Goal: Navigation & Orientation: Find specific page/section

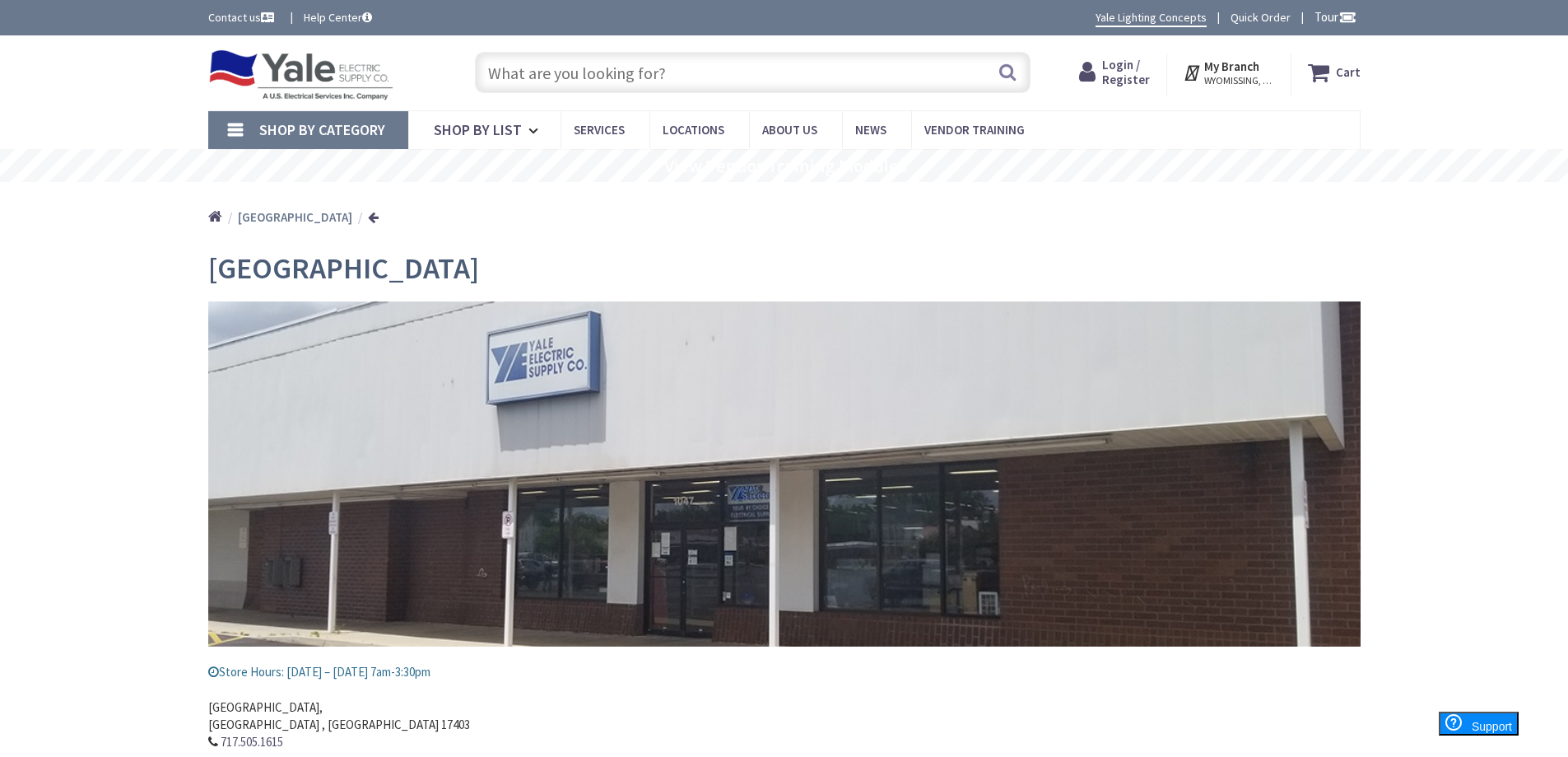
click at [242, 133] on link "Shop By Category" at bounding box center [308, 130] width 200 height 38
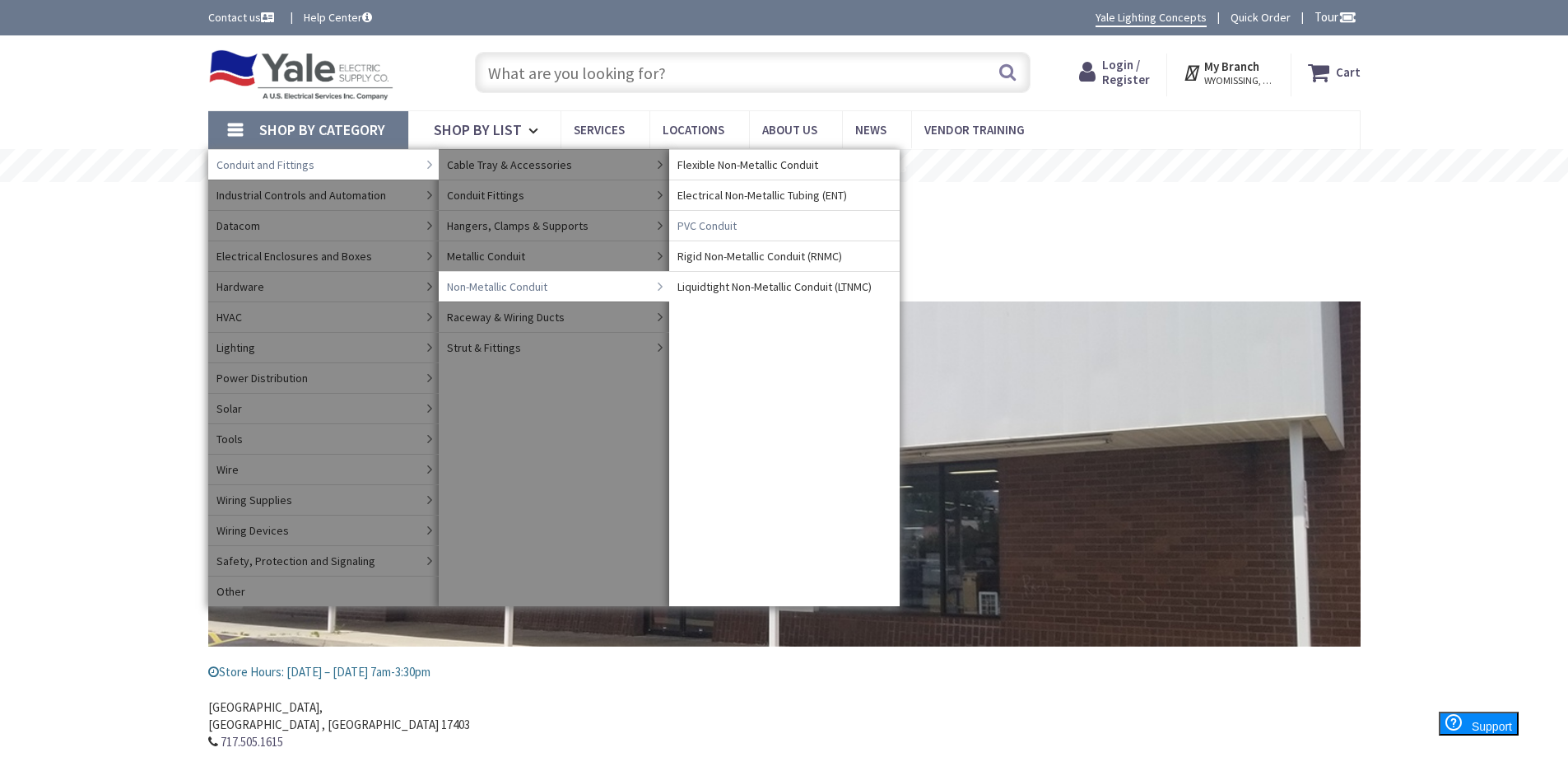
click at [722, 220] on span "PVC Conduit" at bounding box center [707, 226] width 59 height 16
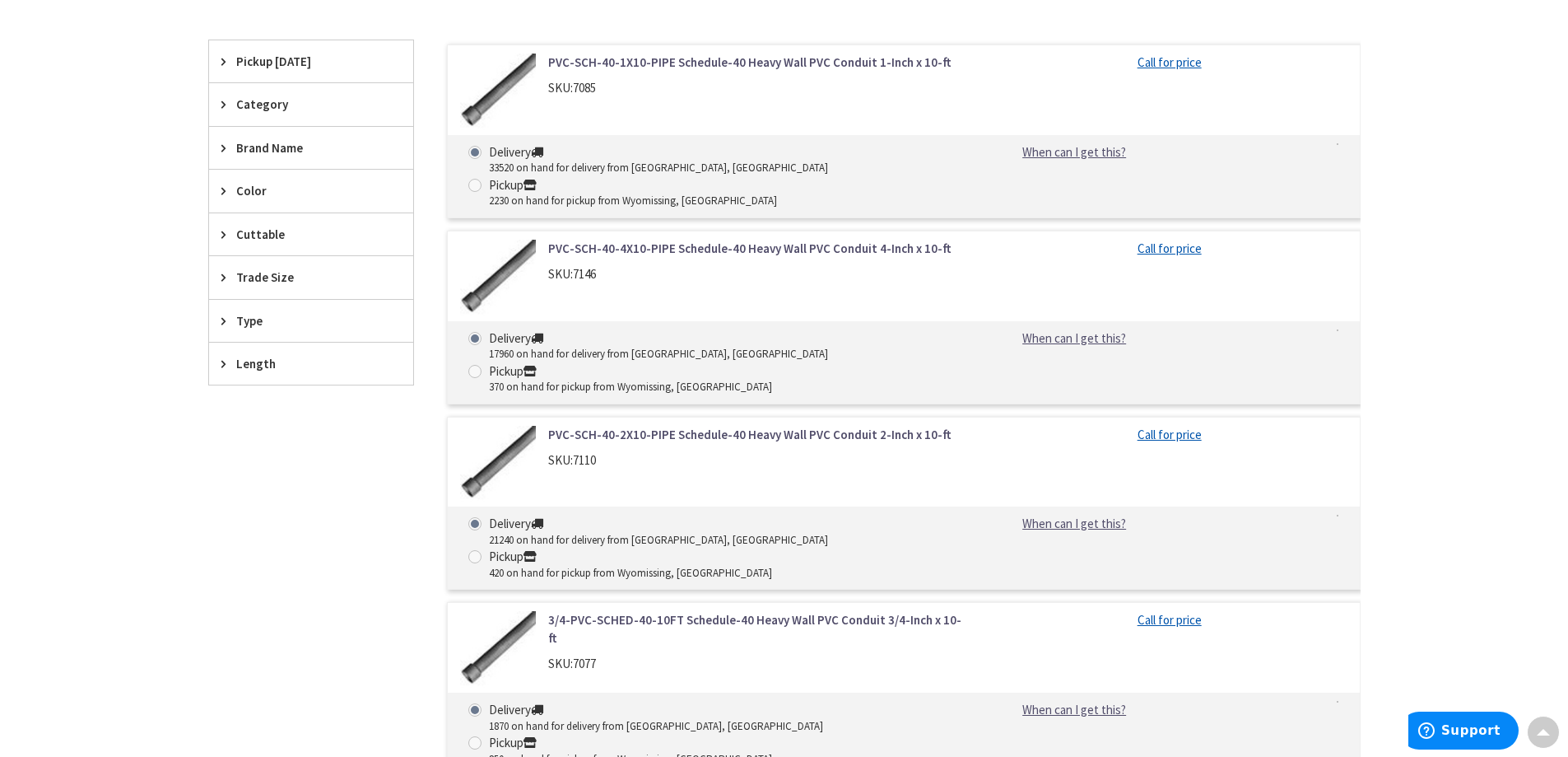
scroll to position [494, 0]
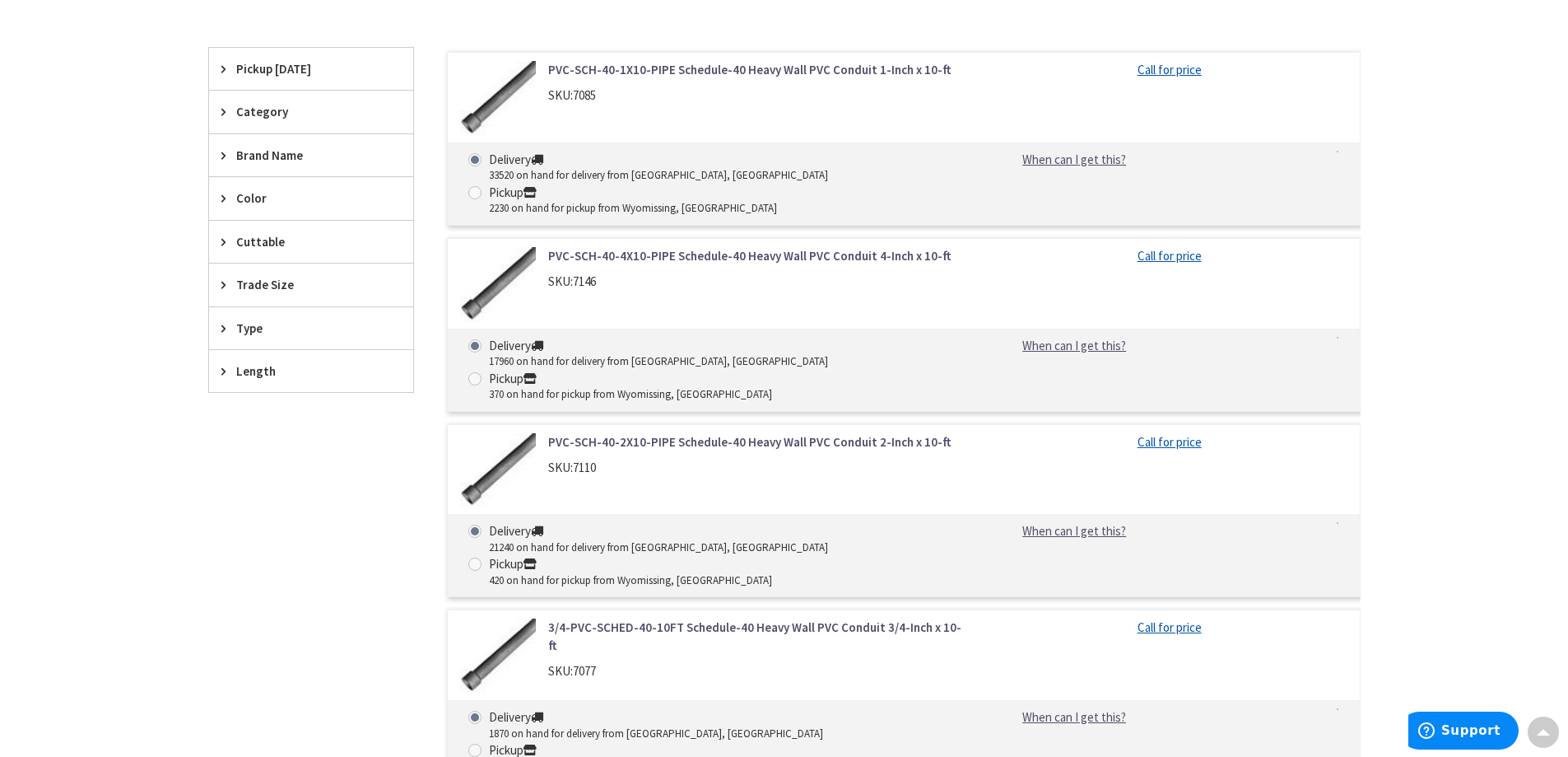
click at [224, 110] on icon at bounding box center [227, 112] width 13 height 13
click at [219, 373] on div "Type" at bounding box center [311, 381] width 204 height 42
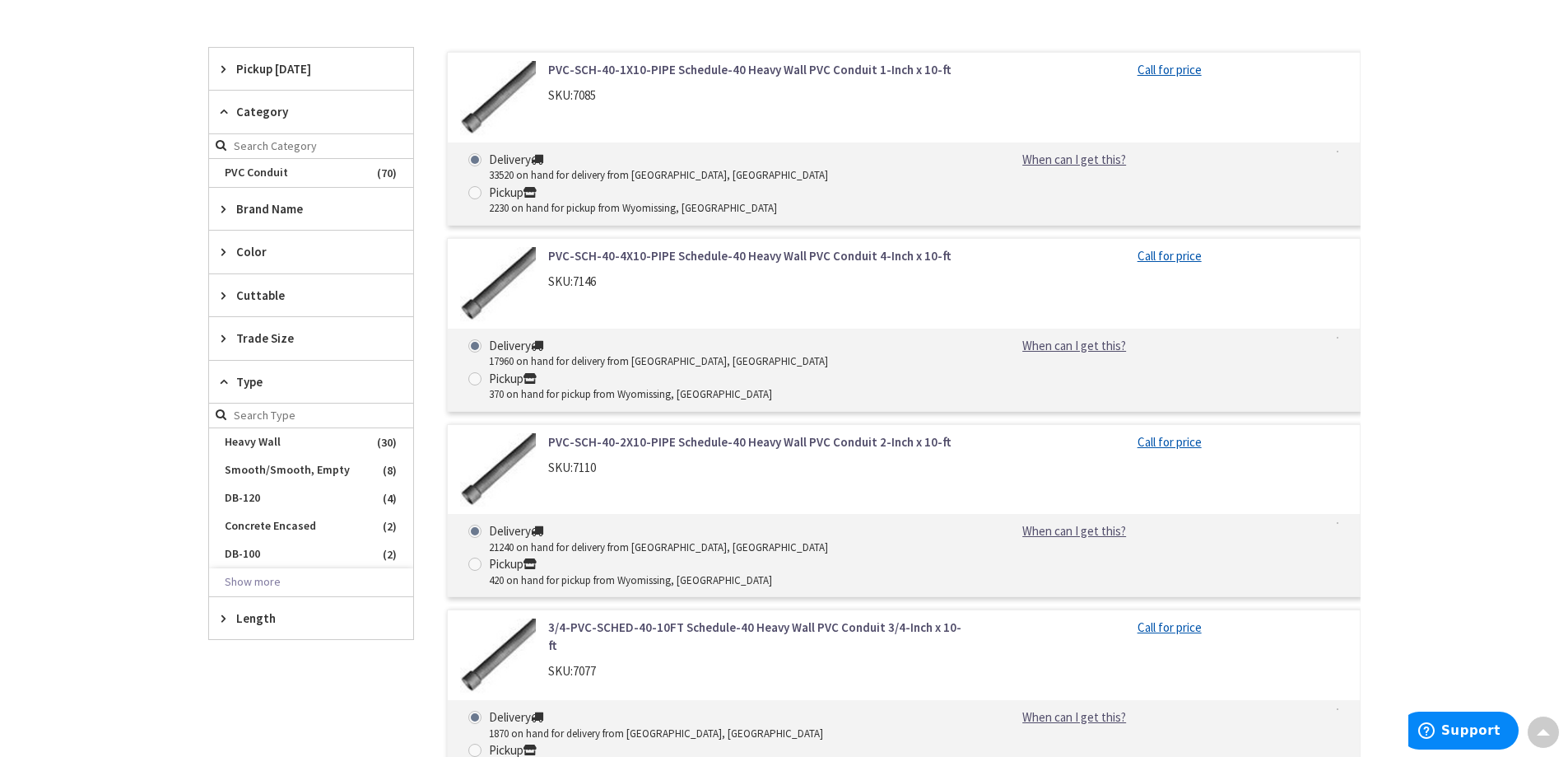
click at [225, 621] on icon at bounding box center [227, 618] width 13 height 13
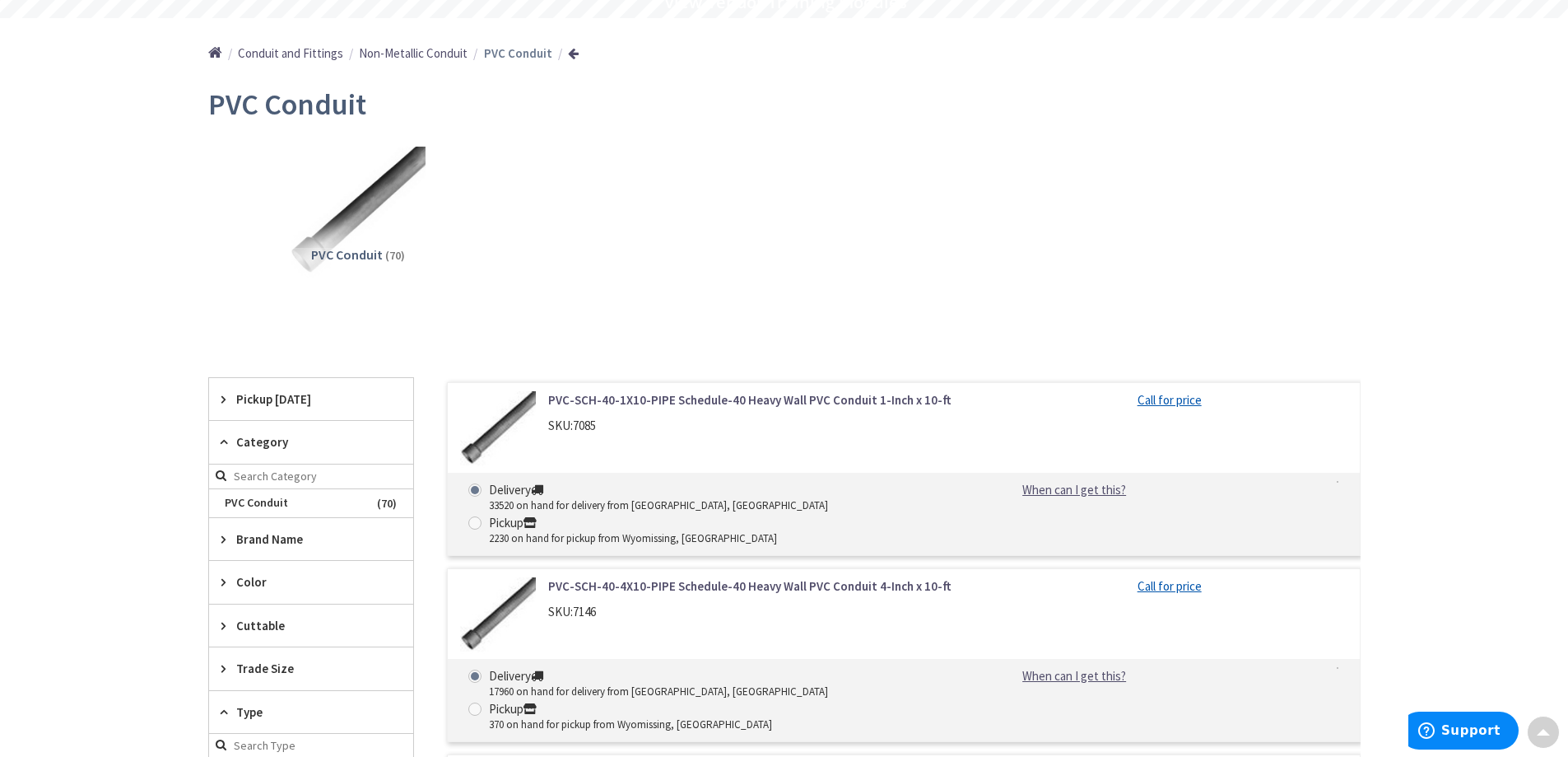
scroll to position [0, 0]
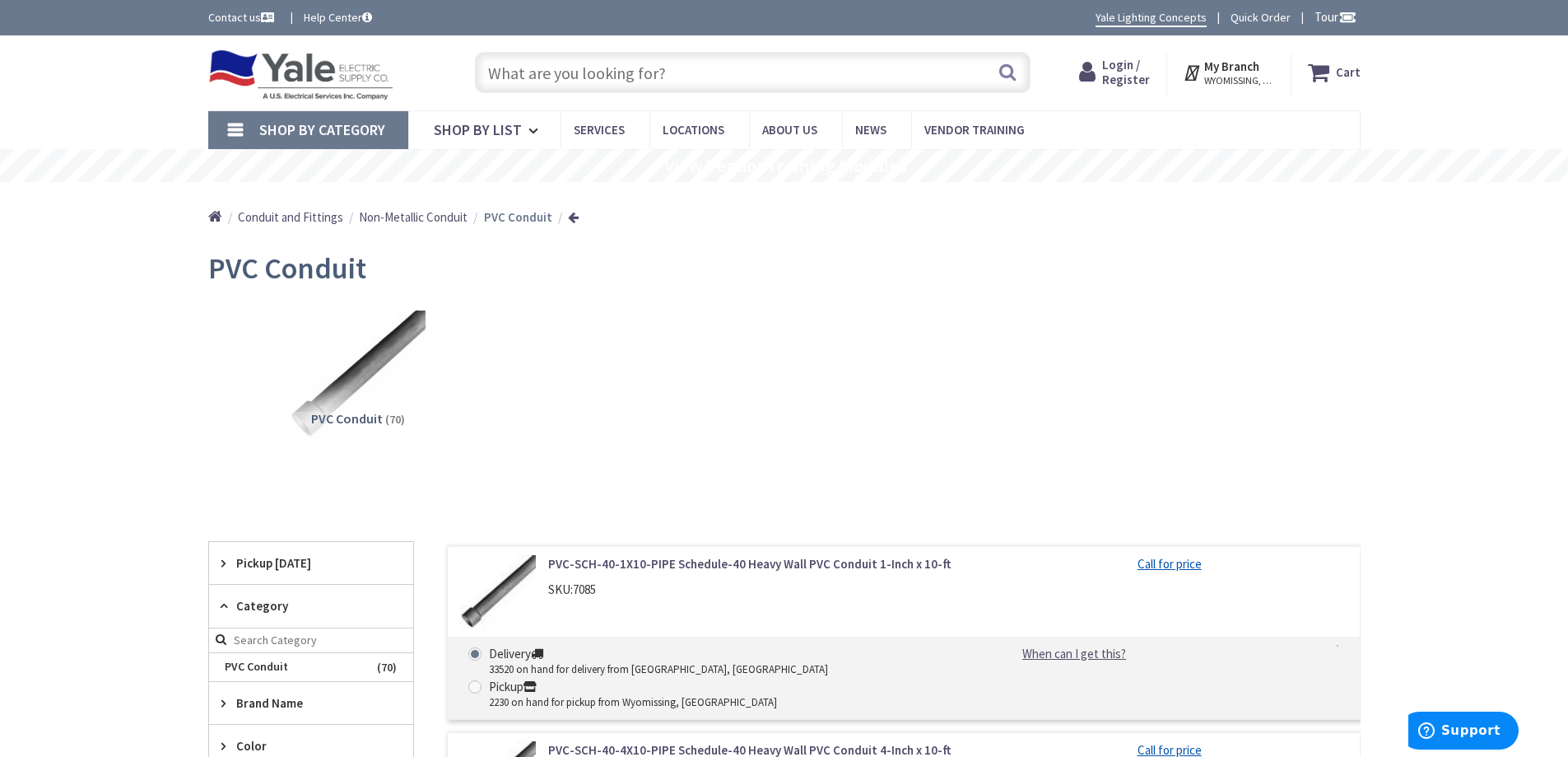
click at [237, 129] on link "Shop By Category" at bounding box center [308, 130] width 200 height 38
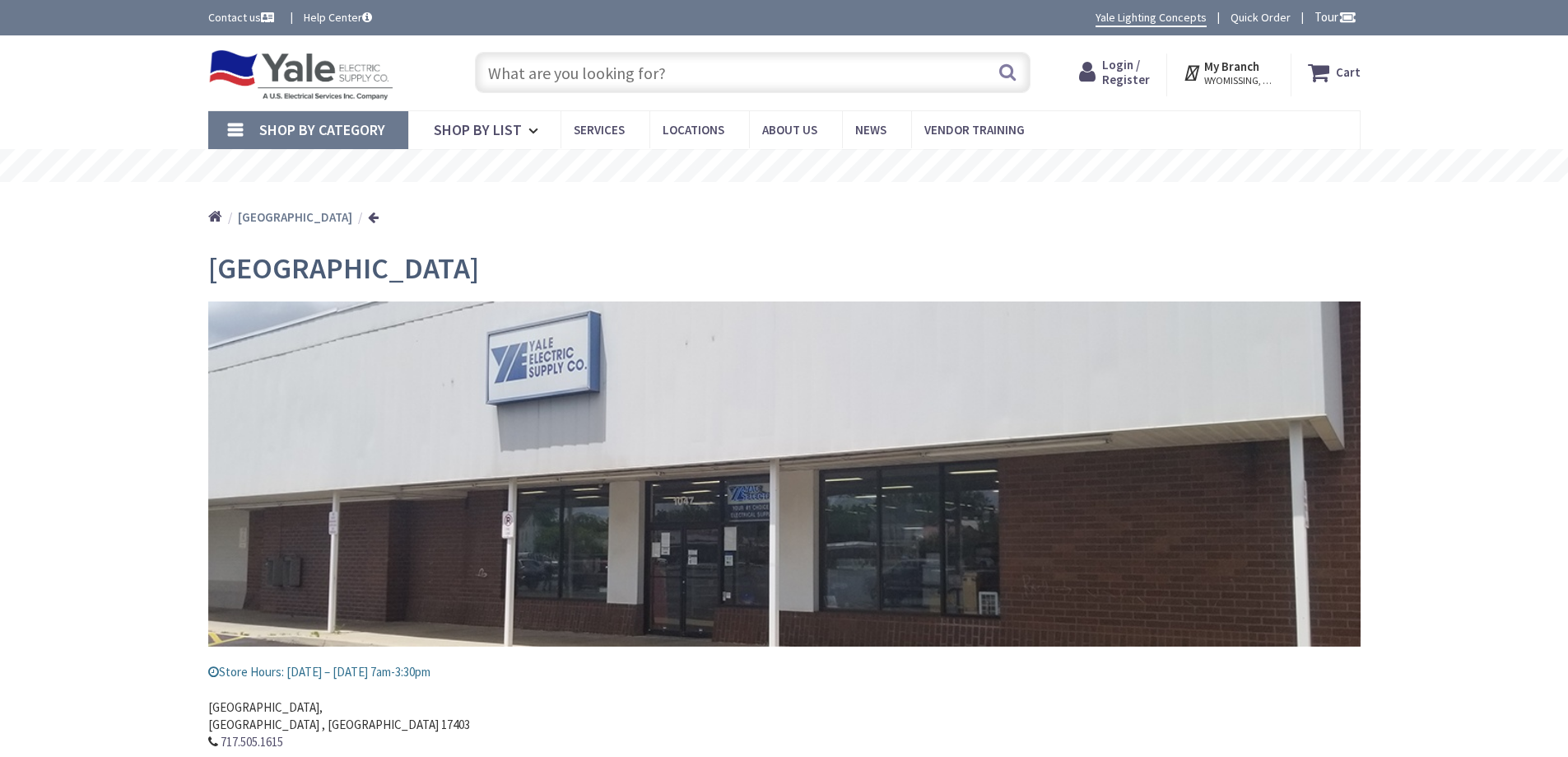
click at [224, 122] on link "Shop By Category" at bounding box center [308, 130] width 200 height 38
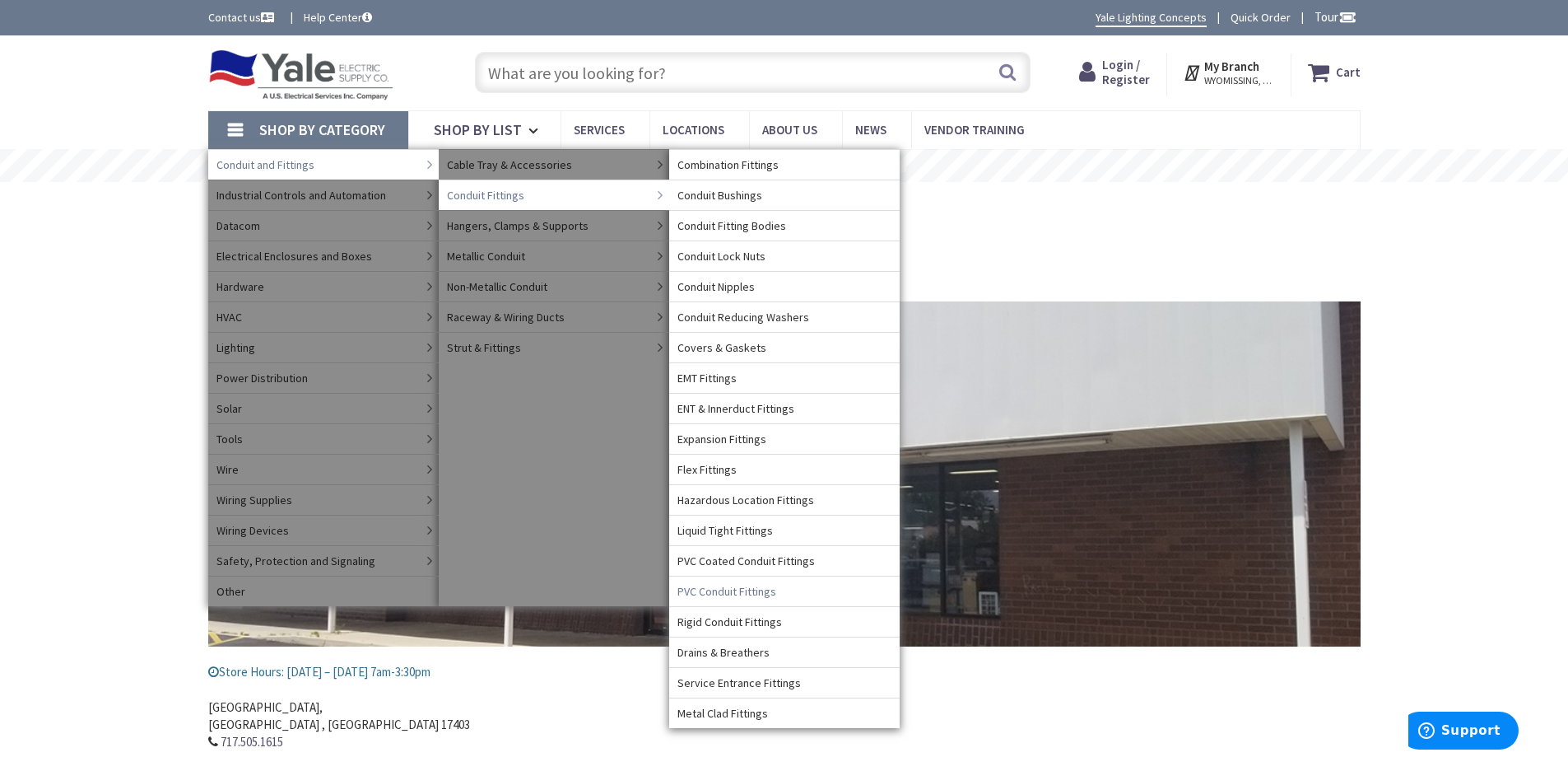
click at [722, 585] on span "PVC Conduit Fittings" at bounding box center [727, 591] width 99 height 16
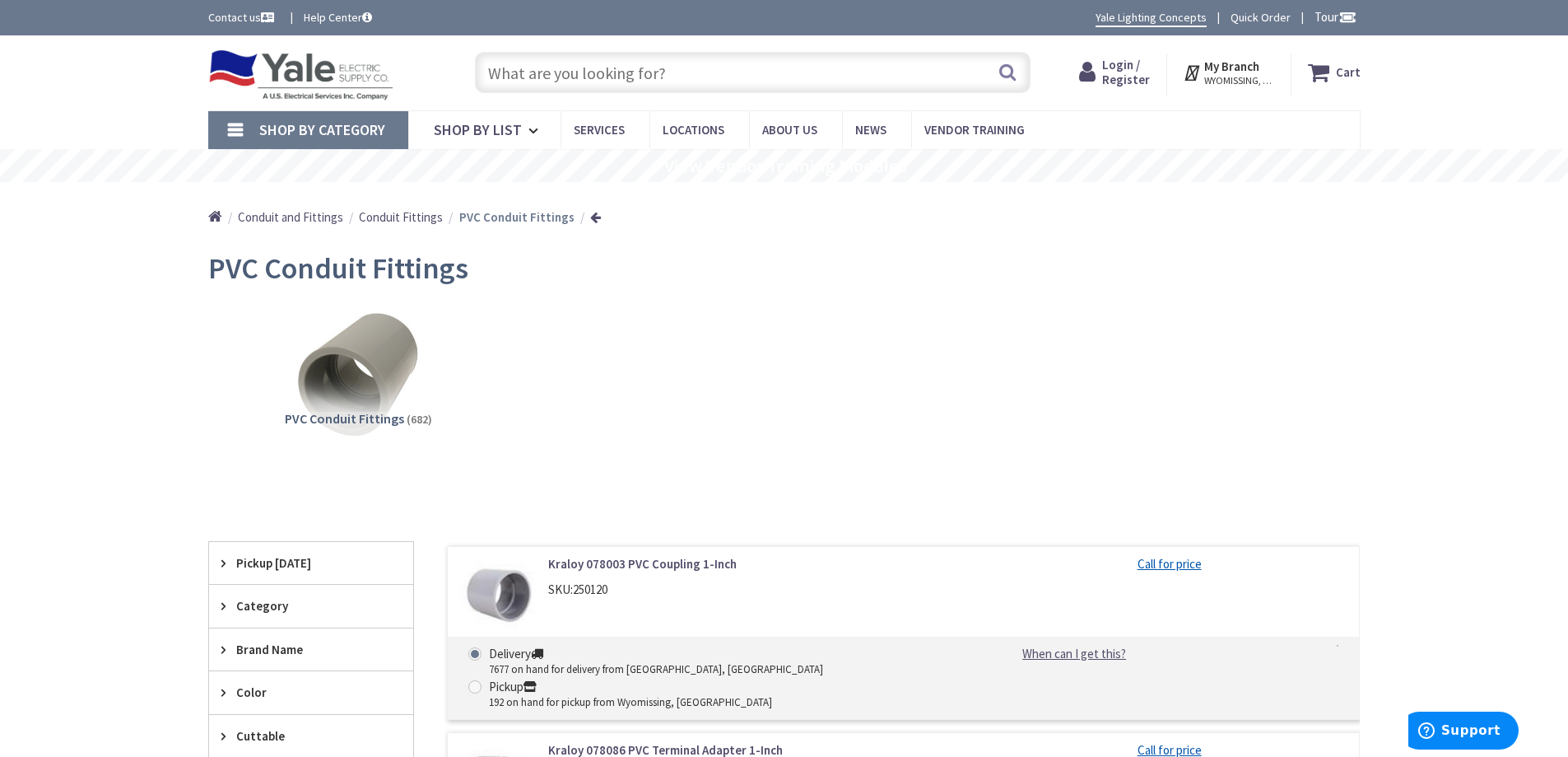
click at [1249, 68] on strong "My Branch" at bounding box center [1231, 66] width 55 height 15
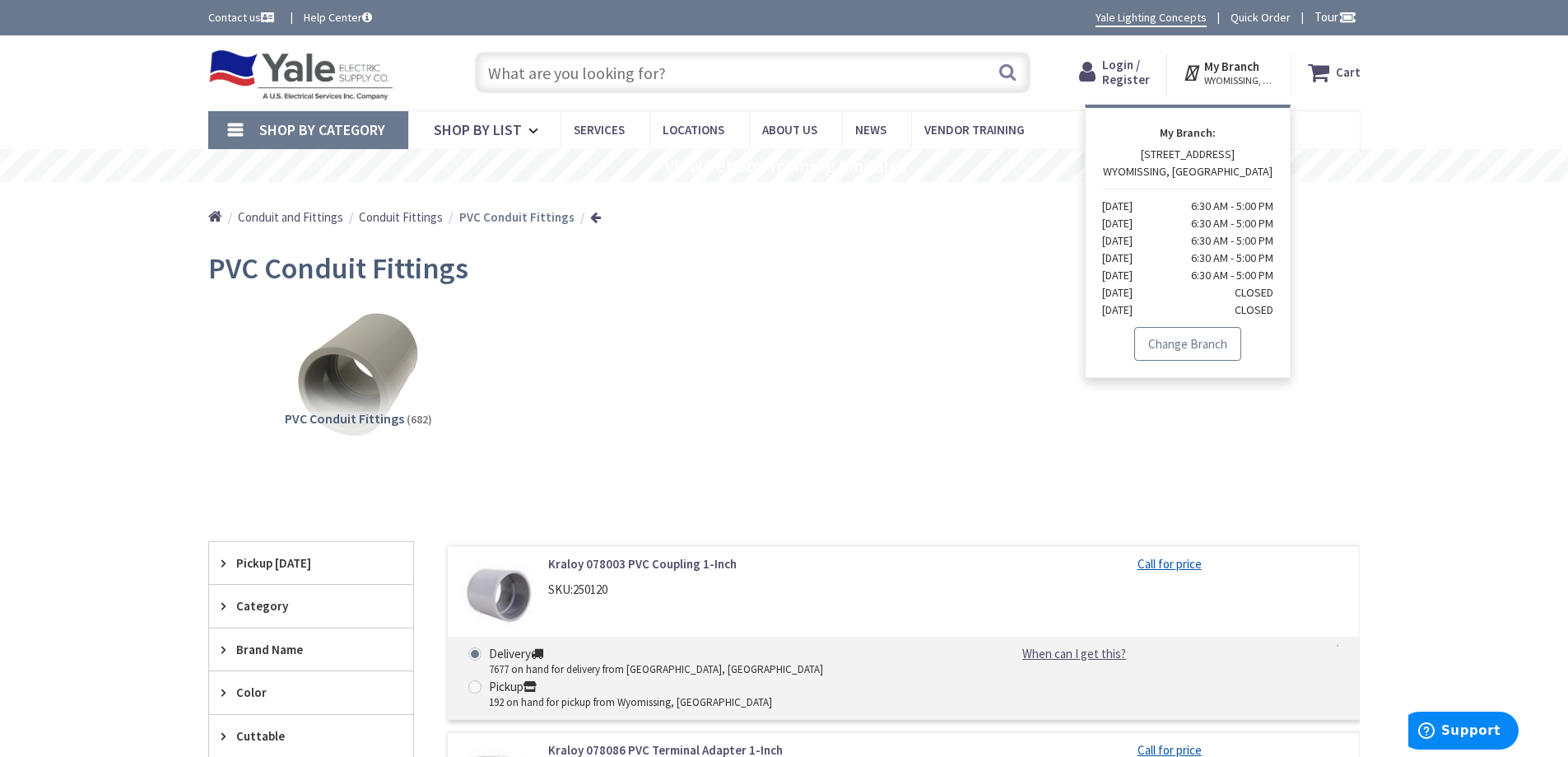
click at [1193, 338] on link "Change Branch" at bounding box center [1188, 344] width 107 height 35
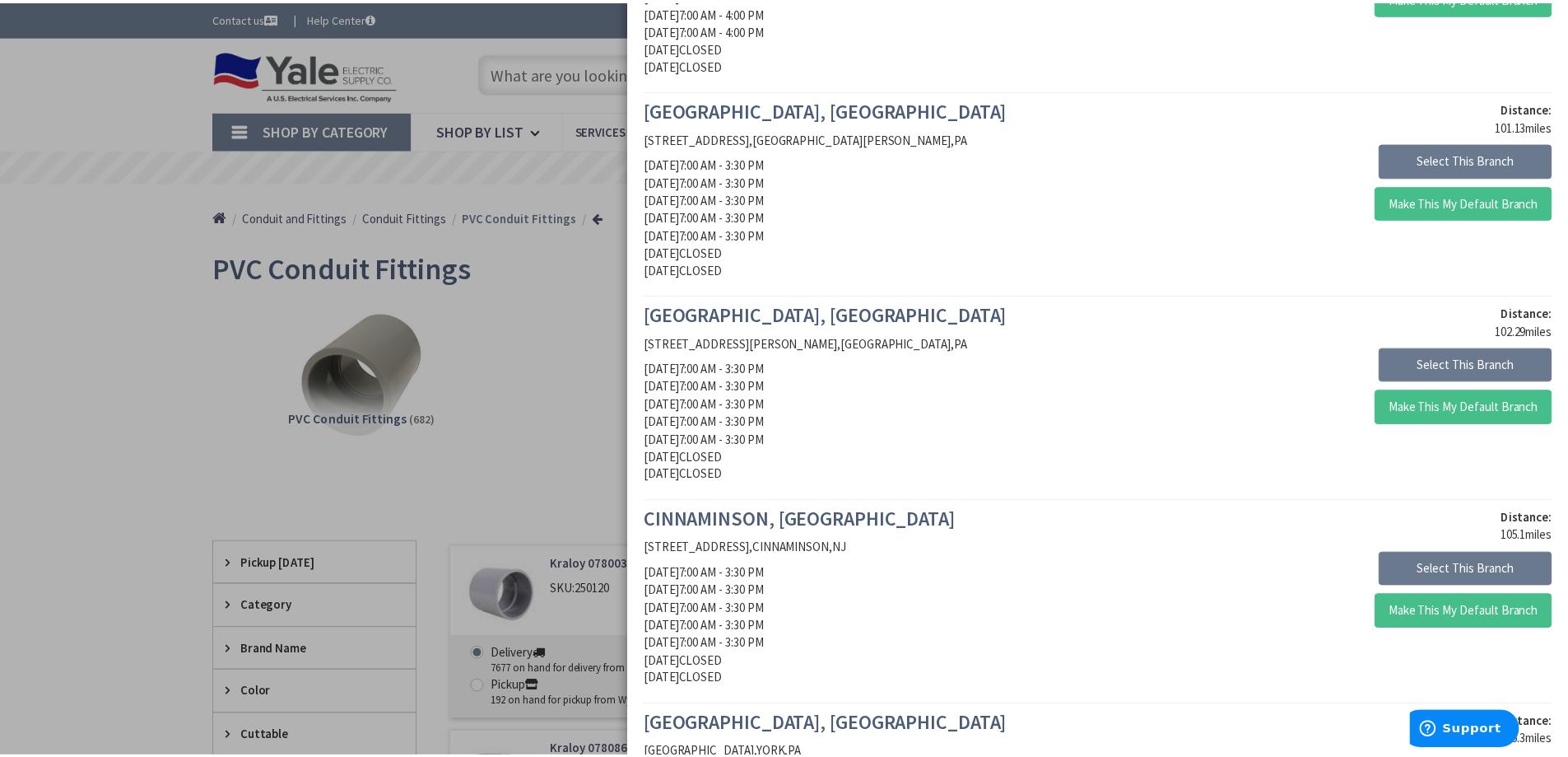
scroll to position [1847, 0]
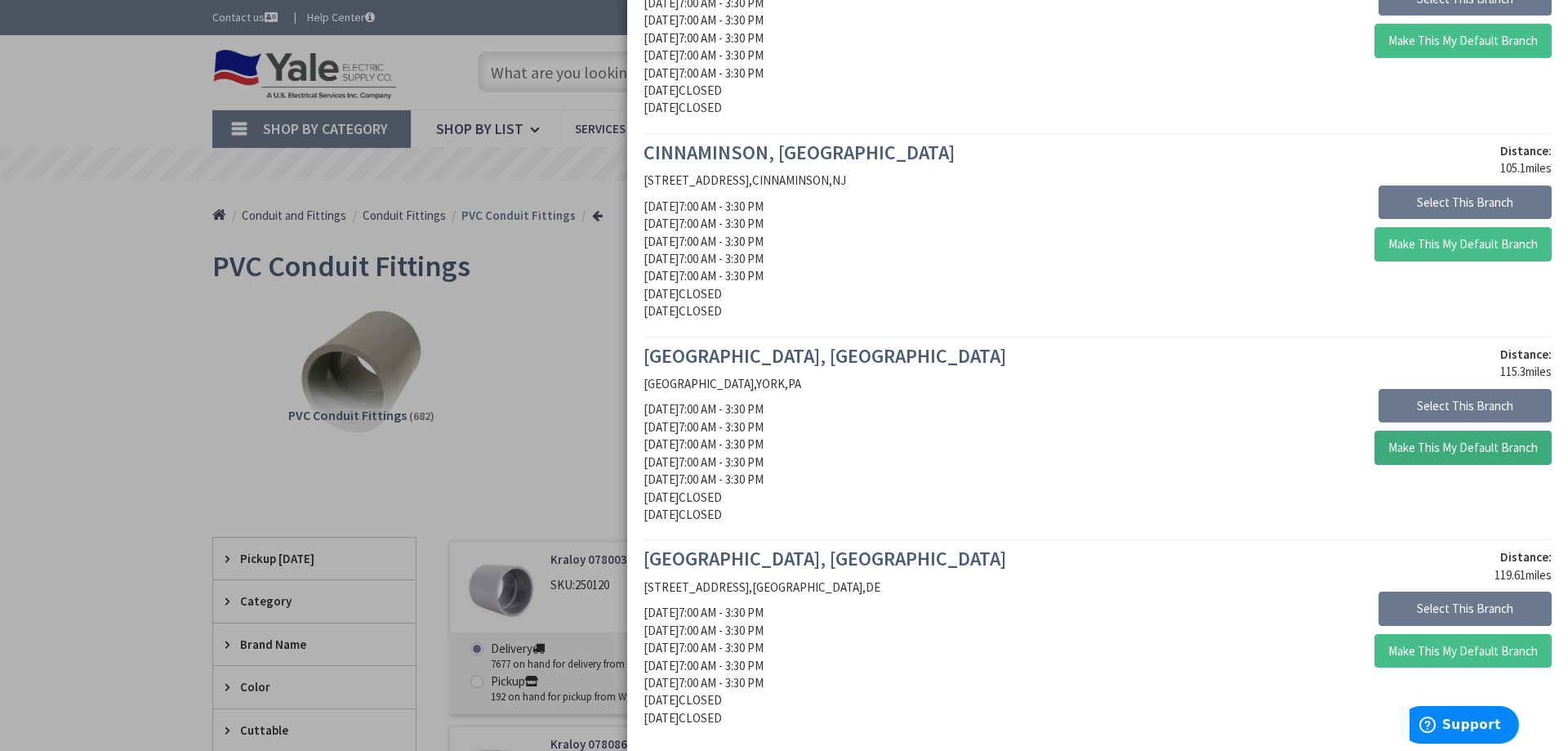
click at [1436, 448] on button "Make This My Default Branch" at bounding box center [1463, 448] width 177 height 34
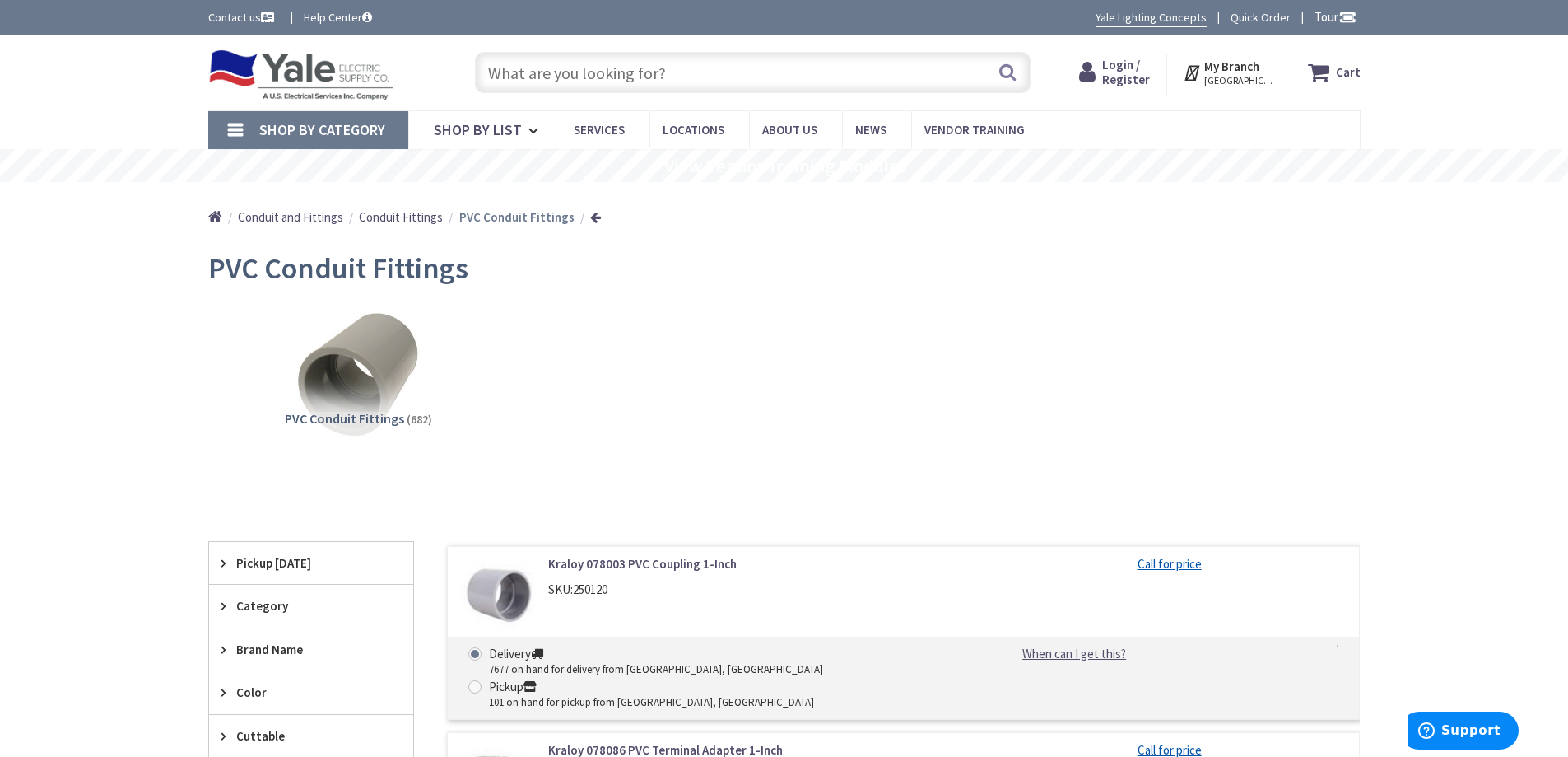
click at [1231, 70] on strong "My Branch" at bounding box center [1231, 66] width 55 height 15
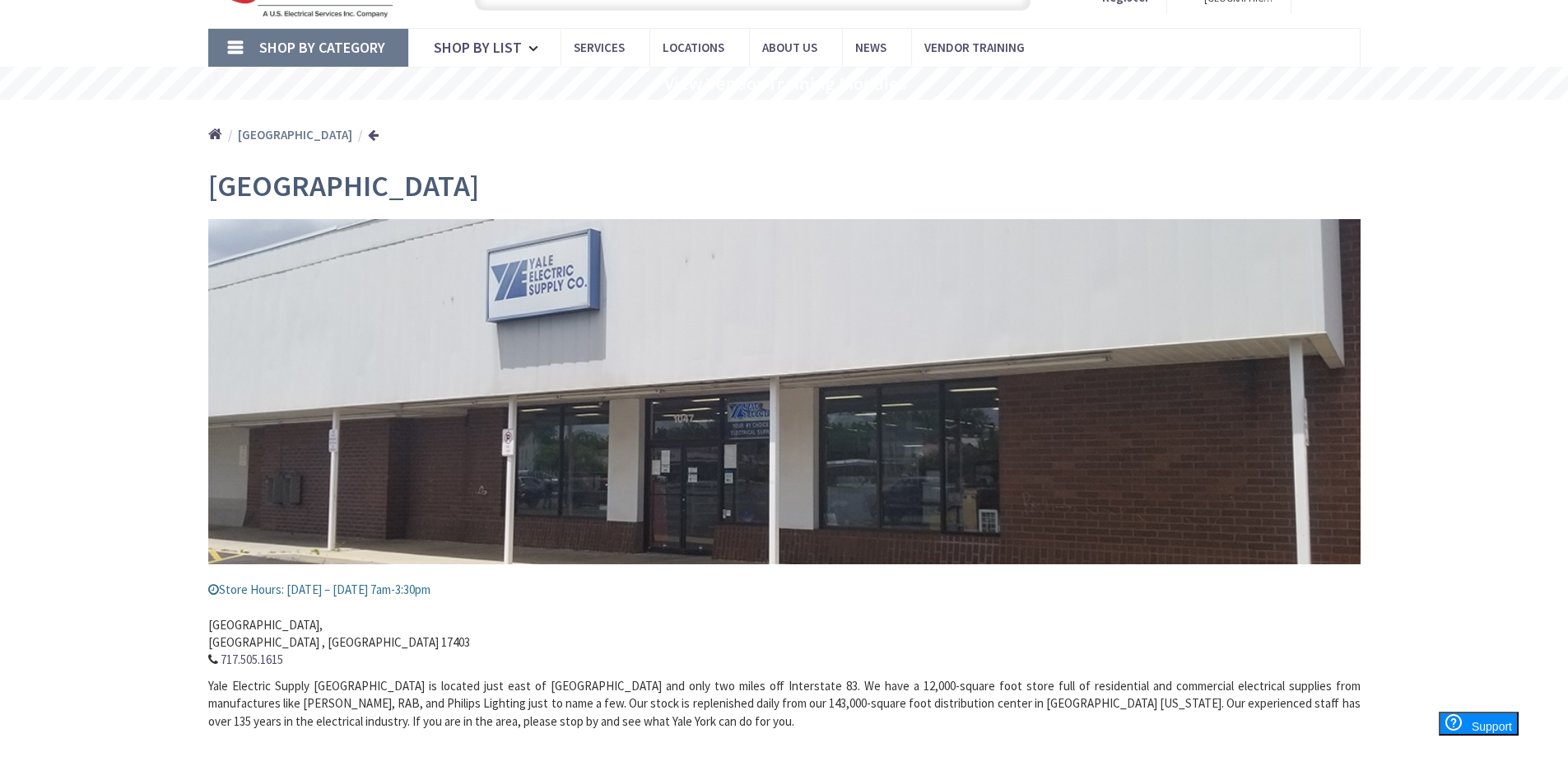
scroll to position [165, 0]
